Goal: Information Seeking & Learning: Learn about a topic

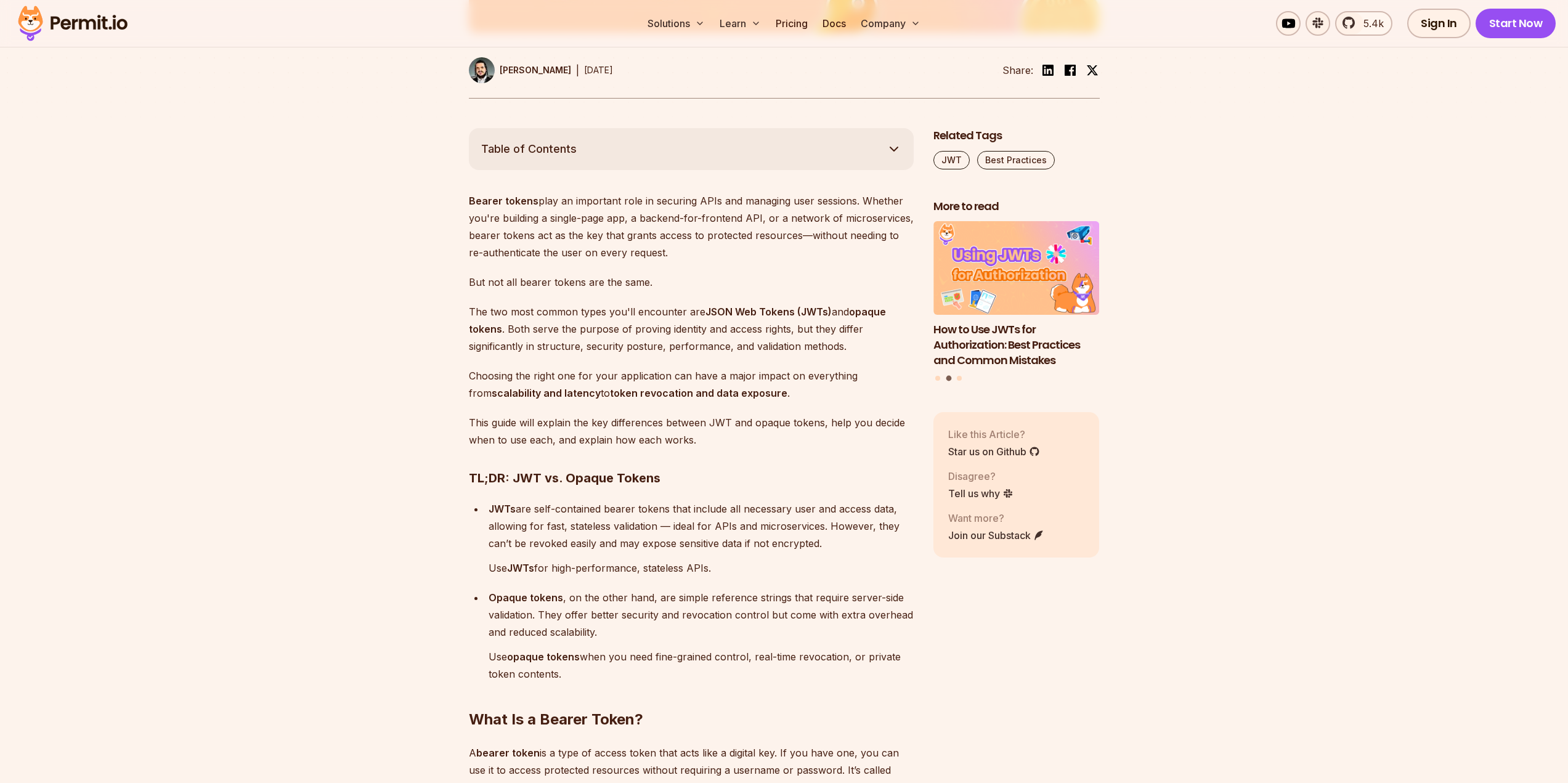
scroll to position [677, 0]
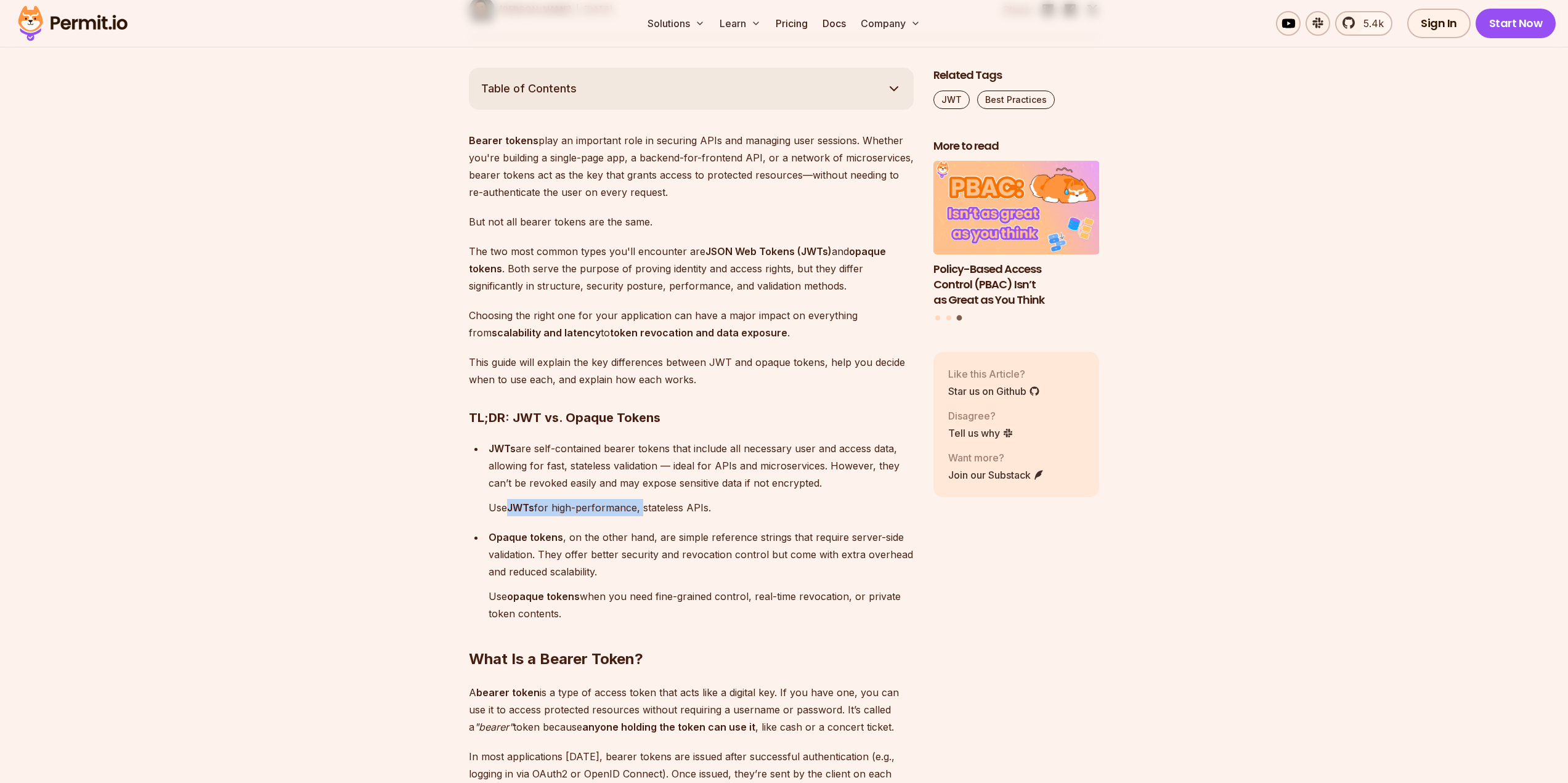
drag, startPoint x: 512, startPoint y: 501, endPoint x: 642, endPoint y: 515, distance: 130.8
click at [642, 515] on p "Use JWTs for high-performance, stateless APIs." at bounding box center [701, 508] width 425 height 17
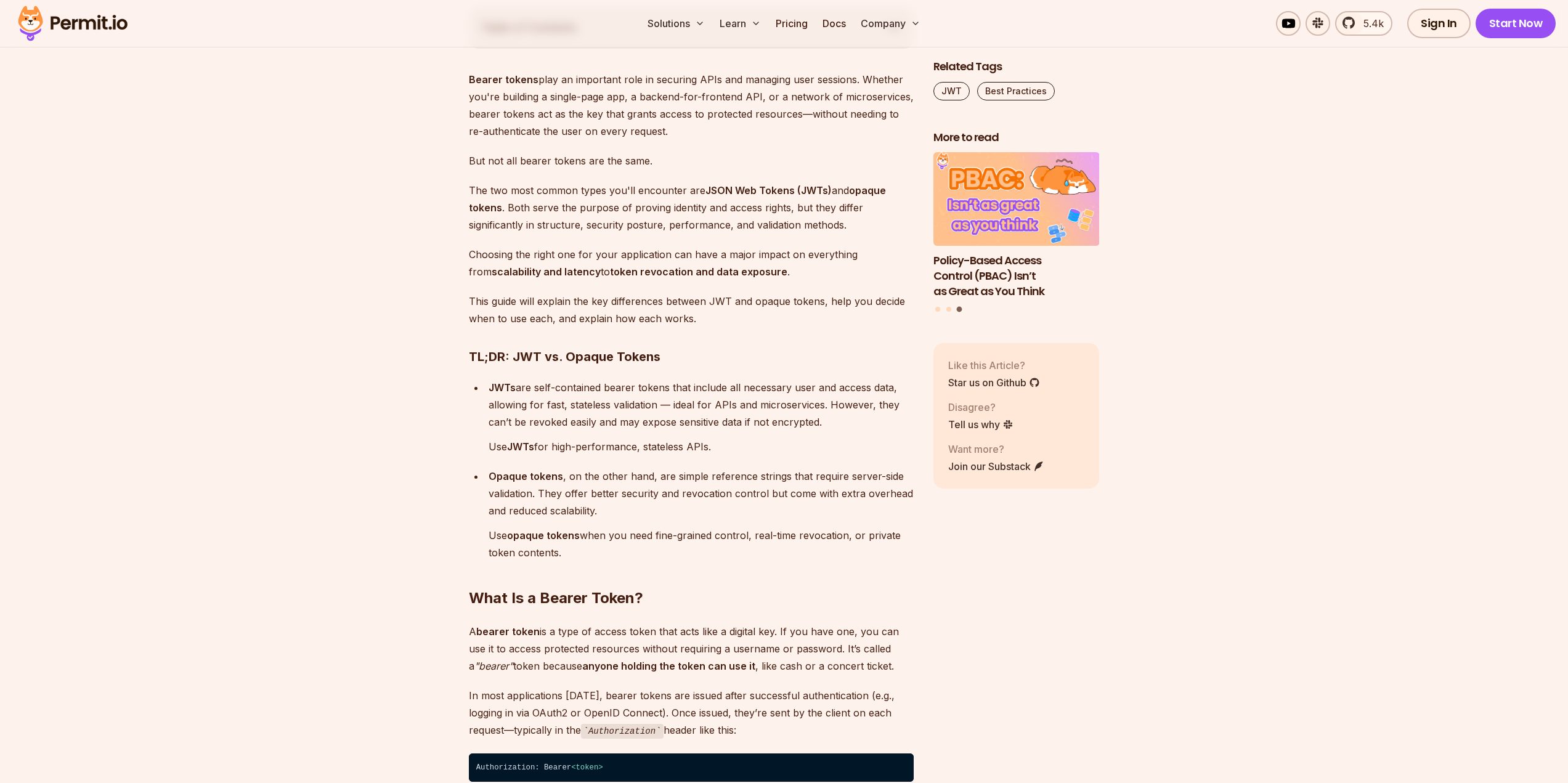
scroll to position [739, 0]
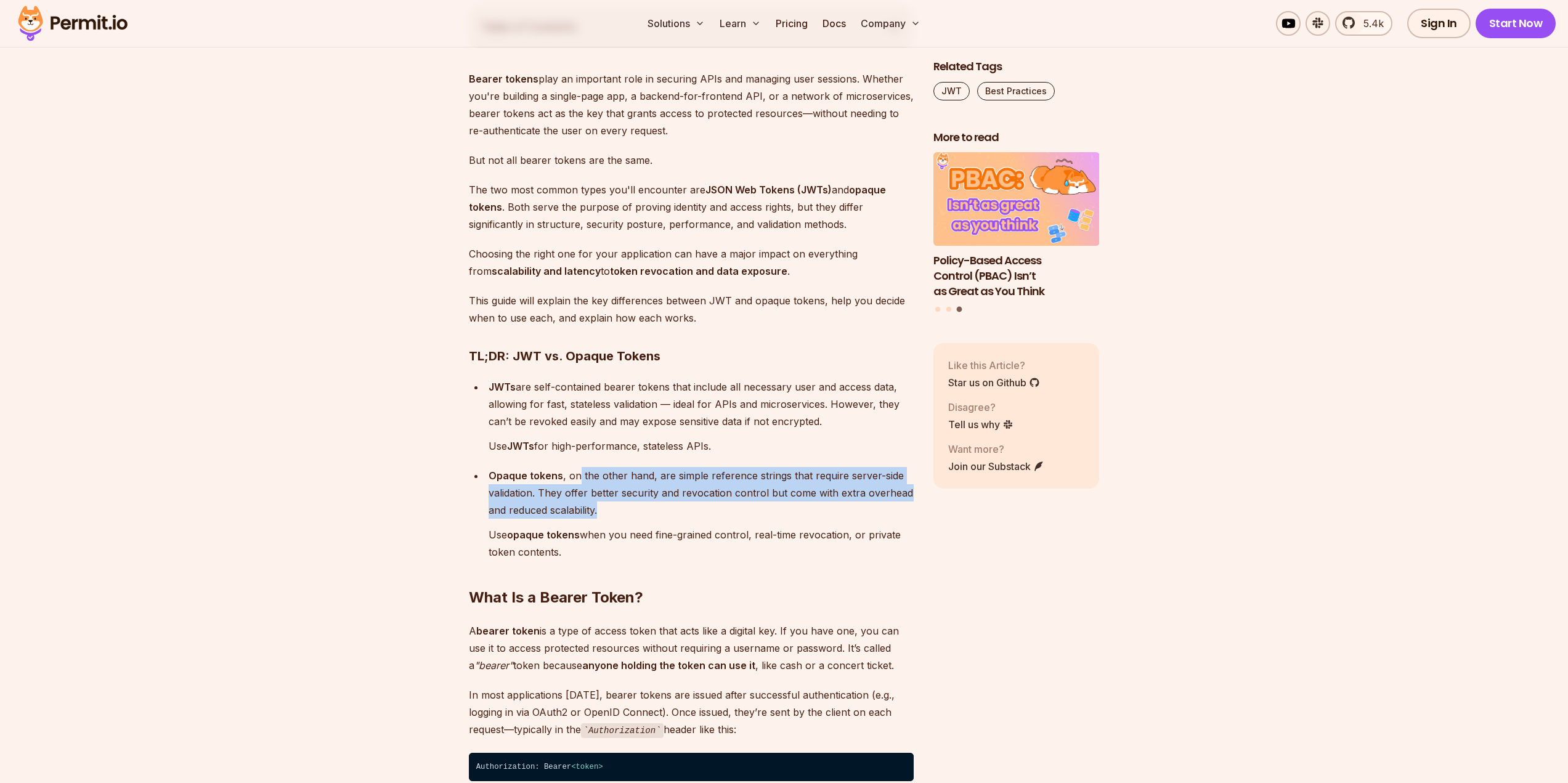
drag, startPoint x: 596, startPoint y: 492, endPoint x: 578, endPoint y: 478, distance: 22.8
click at [578, 478] on p "Opaque tokens , on the other hand, are simple reference strings that require se…" at bounding box center [701, 493] width 425 height 52
click at [576, 478] on p "Opaque tokens , on the other hand, are simple reference strings that require se…" at bounding box center [701, 493] width 425 height 52
drag, startPoint x: 573, startPoint y: 478, endPoint x: 628, endPoint y: 504, distance: 60.8
click at [628, 504] on p "Opaque tokens , on the other hand, are simple reference strings that require se…" at bounding box center [701, 493] width 425 height 52
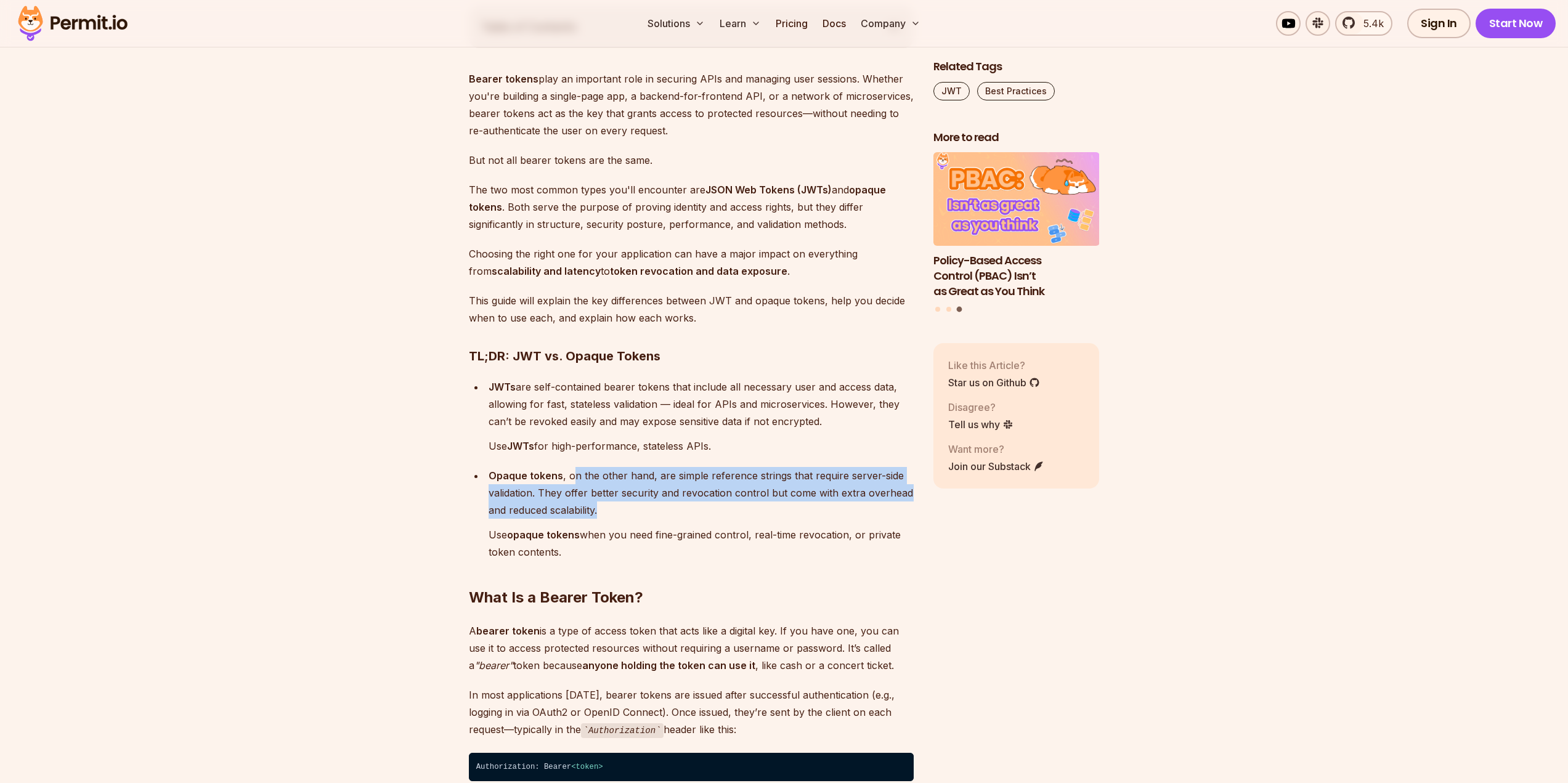
click at [628, 504] on p "Opaque tokens , on the other hand, are simple reference strings that require se…" at bounding box center [701, 493] width 425 height 52
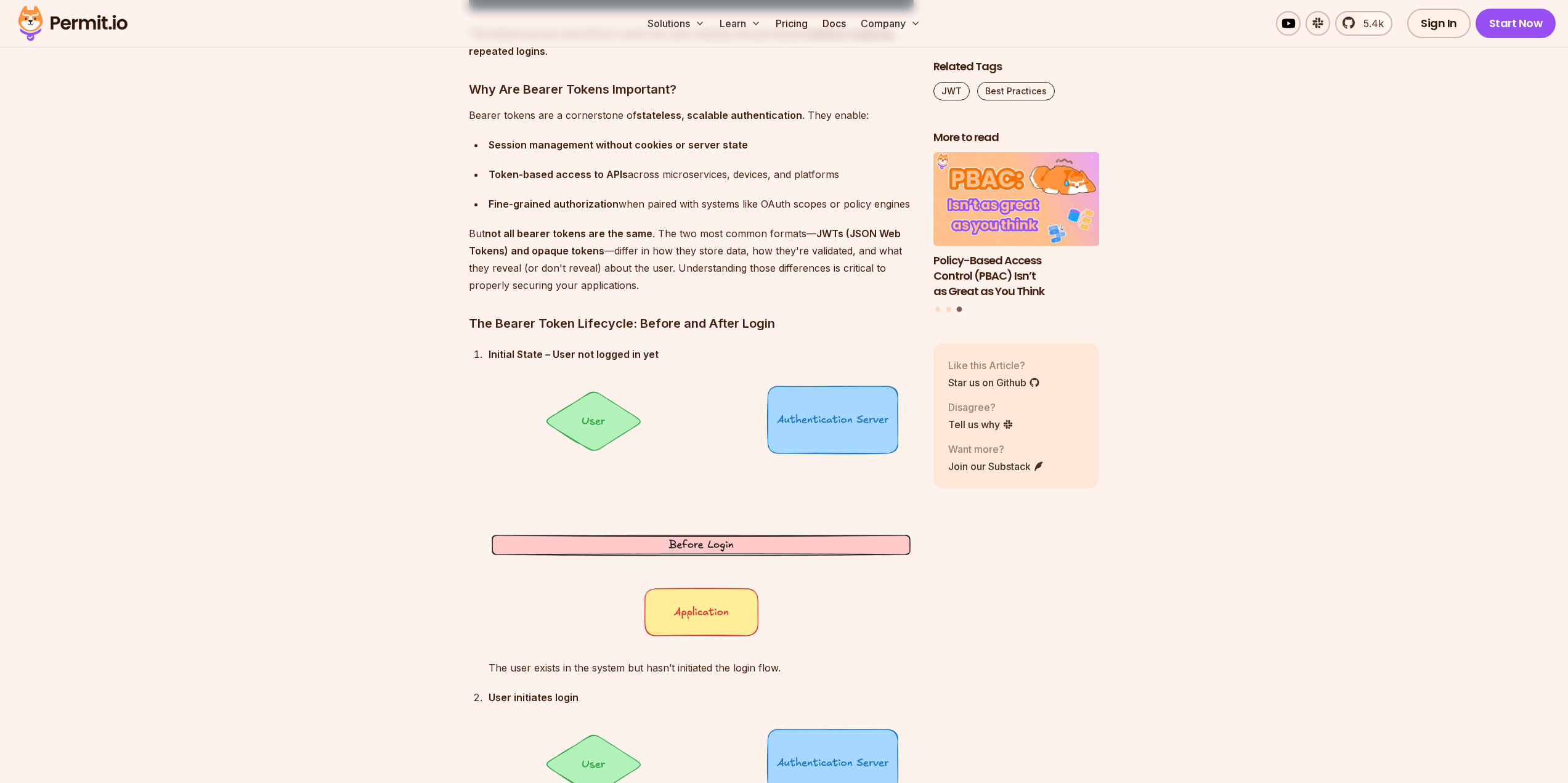
scroll to position [1540, 0]
